Goal: Information Seeking & Learning: Learn about a topic

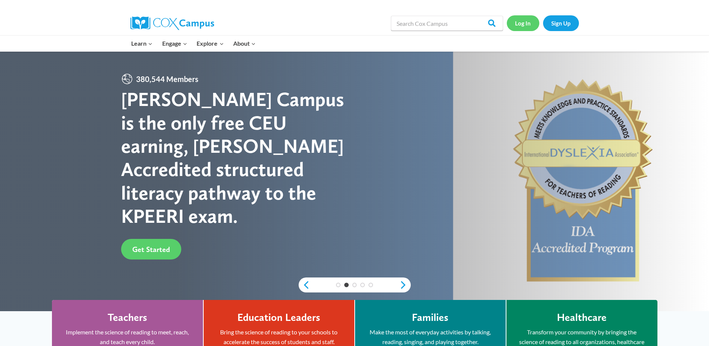
click at [524, 26] on link "Log In" at bounding box center [523, 22] width 33 height 15
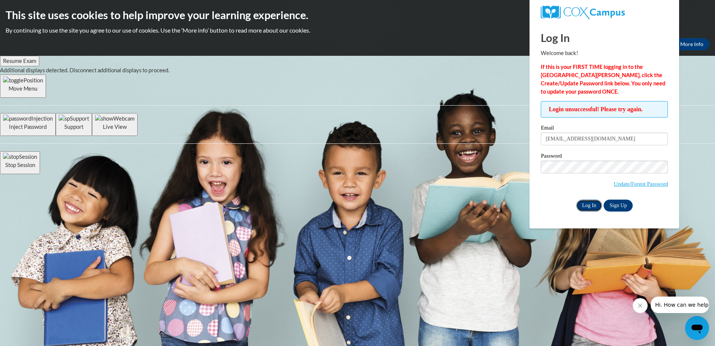
click at [592, 205] on input "Log In" at bounding box center [589, 205] width 26 height 12
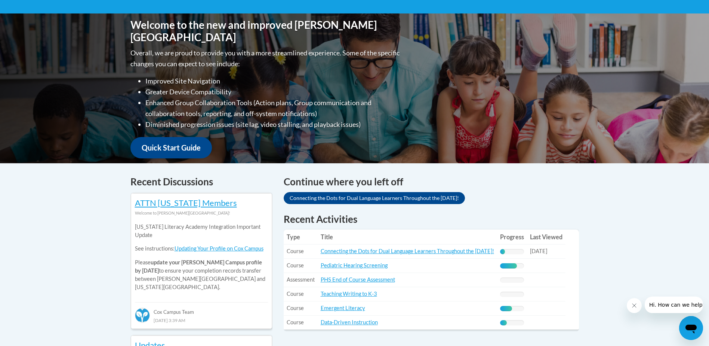
scroll to position [187, 0]
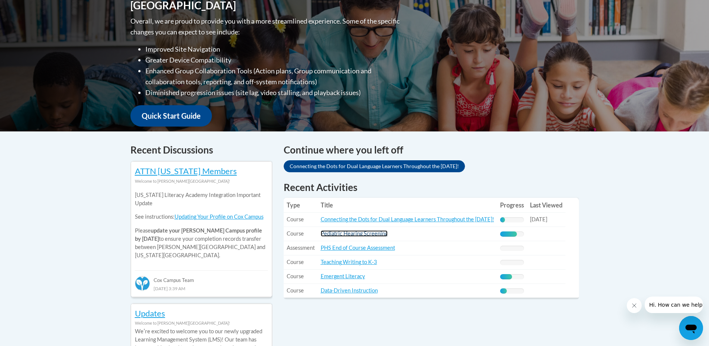
click at [357, 236] on link "Pediatric Hearing Screening" at bounding box center [354, 233] width 67 height 6
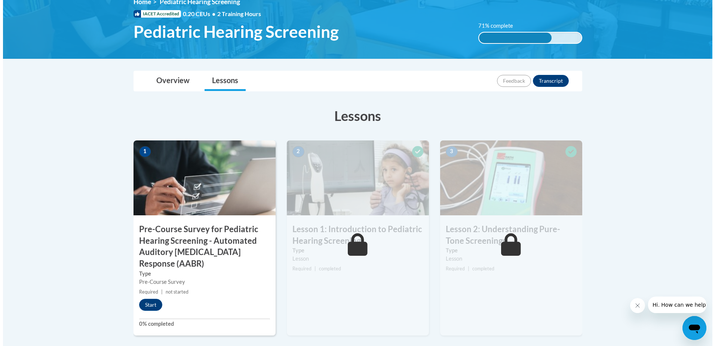
scroll to position [112, 0]
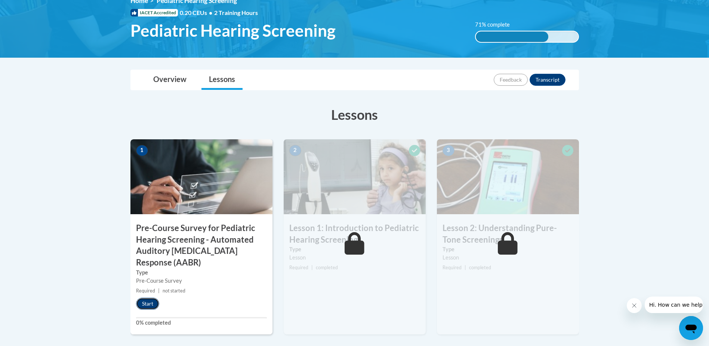
click at [143, 303] on button "Start" at bounding box center [147, 303] width 23 height 12
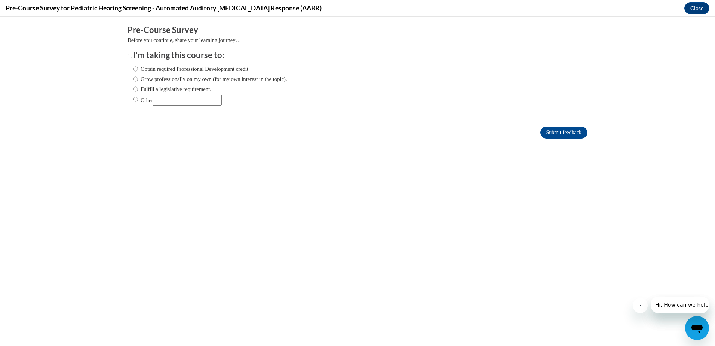
scroll to position [0, 0]
click at [133, 78] on input "Grow professionally on my own (for my own interest in the topic)." at bounding box center [135, 79] width 5 height 8
radio input "true"
click at [564, 132] on input "Submit feedback" at bounding box center [563, 132] width 47 height 12
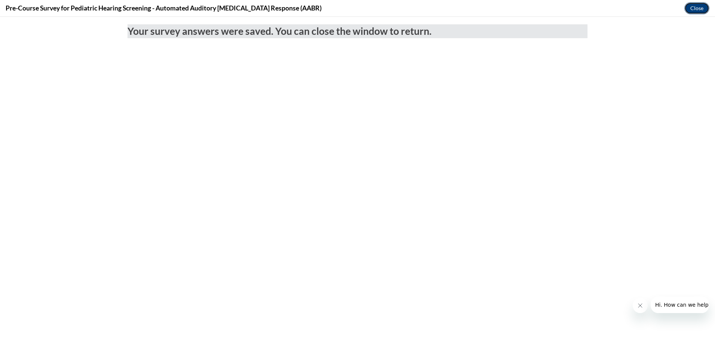
click at [694, 7] on button "Close" at bounding box center [696, 8] width 25 height 12
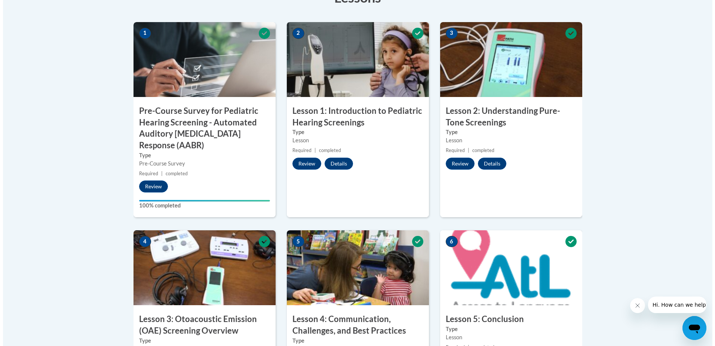
scroll to position [224, 0]
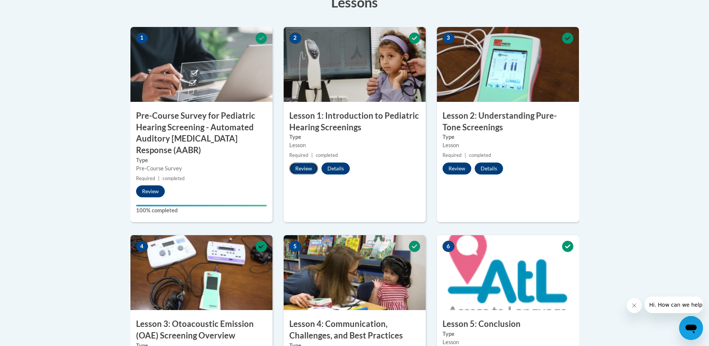
click at [304, 169] on button "Review" at bounding box center [303, 168] width 29 height 12
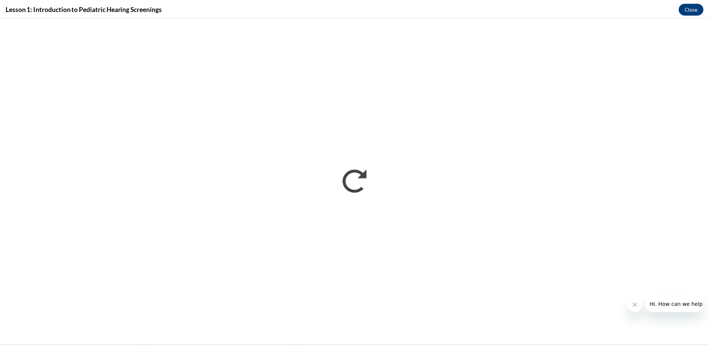
scroll to position [0, 0]
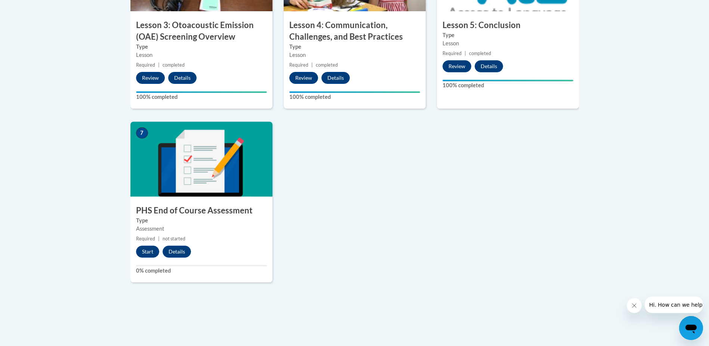
scroll to position [524, 0]
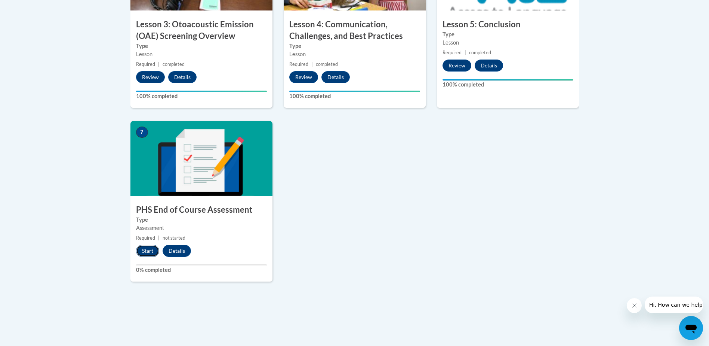
click at [147, 253] on button "Start" at bounding box center [147, 251] width 23 height 12
